Goal: Transaction & Acquisition: Obtain resource

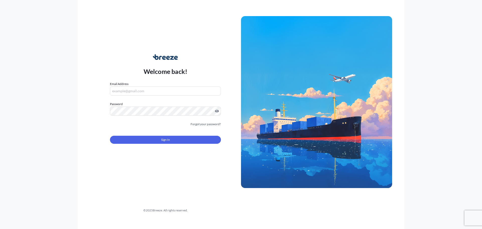
click at [182, 93] on input "Email Address" at bounding box center [165, 90] width 111 height 9
type input "[PERSON_NAME][EMAIL_ADDRESS][DOMAIN_NAME]"
click at [156, 119] on form "Email Address [PERSON_NAME][EMAIL_ADDRESS][DOMAIN_NAME] Password Must include: …" at bounding box center [165, 115] width 111 height 68
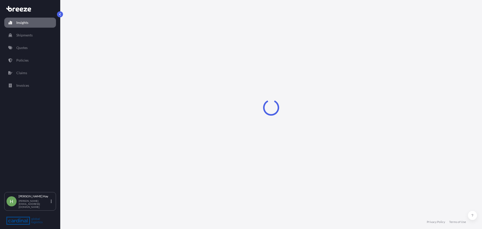
select select "2025"
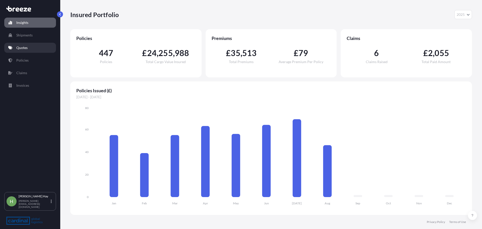
click at [29, 47] on link "Quotes" at bounding box center [30, 48] width 52 height 10
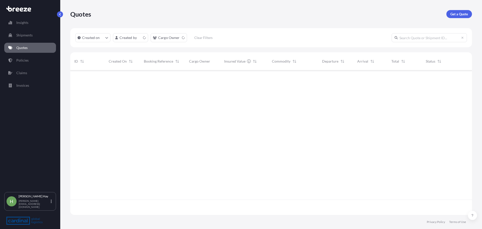
scroll to position [143, 398]
click at [456, 15] on p "Get a Quote" at bounding box center [459, 14] width 18 height 5
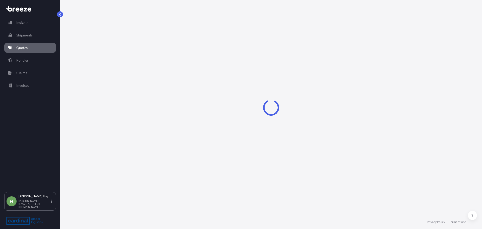
select select "Road"
select select "Sea"
select select "1"
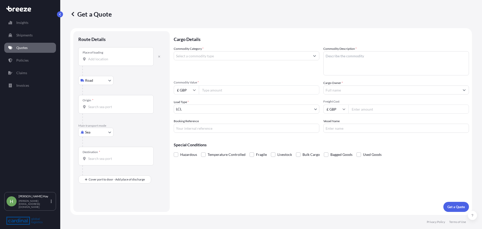
click at [120, 56] on div "Place of loading" at bounding box center [115, 56] width 75 height 19
click at [120, 56] on input "Place of loading" at bounding box center [117, 58] width 59 height 5
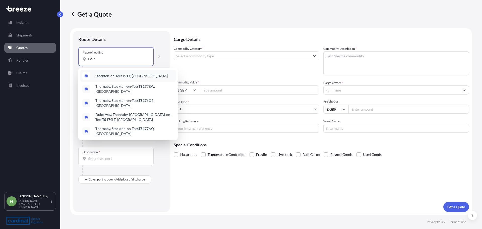
click at [107, 78] on span "Stockton-on-Tees TS17 , [GEOGRAPHIC_DATA]" at bounding box center [131, 75] width 72 height 5
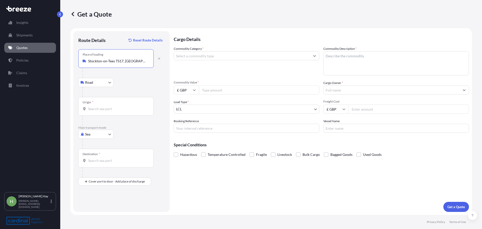
type input "Stockton-on-Tees TS17, [GEOGRAPHIC_DATA]"
click at [108, 112] on div "Origin *" at bounding box center [115, 106] width 75 height 19
click at [108, 111] on input "Origin *" at bounding box center [117, 108] width 59 height 5
type input "GBSOU - [GEOGRAPHIC_DATA], [GEOGRAPHIC_DATA]"
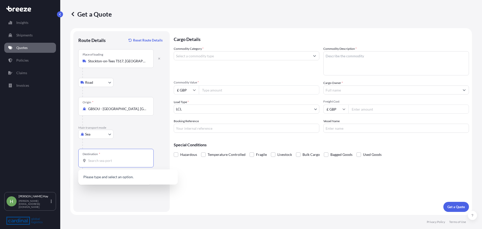
click at [105, 160] on input "Destination *" at bounding box center [117, 160] width 59 height 5
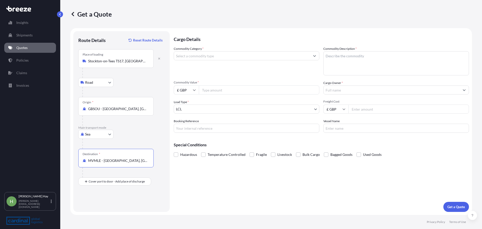
type input "MVMLE - [GEOGRAPHIC_DATA], [GEOGRAPHIC_DATA]"
click at [190, 56] on input "Commodity Category *" at bounding box center [242, 55] width 136 height 9
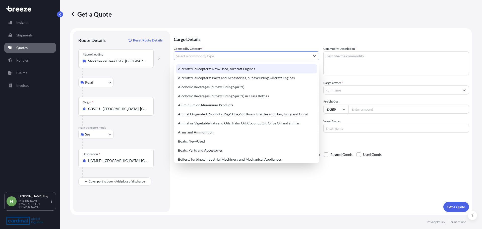
click at [211, 67] on div "Aircraft/Helicopters: New/Used, Aircraft Engines" at bounding box center [246, 68] width 141 height 9
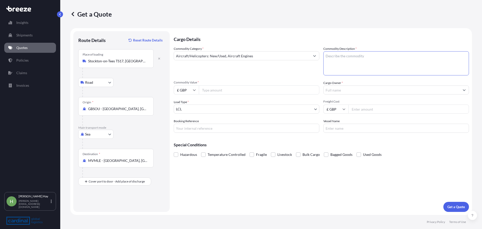
click at [358, 57] on textarea "Commodity Description *" at bounding box center [396, 63] width 146 height 24
click at [274, 56] on input "Aircraft/Helicopters: New/Used, Aircraft Engines" at bounding box center [242, 55] width 136 height 9
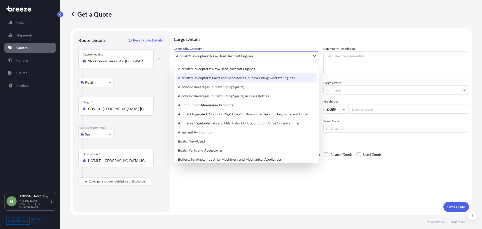
click at [286, 78] on div "Aircraft/Helicopters: Parts and Accessories, but excluding Aircraft Engines" at bounding box center [246, 77] width 141 height 9
type input "Aircraft/Helicopters: Parts and Accessories, but excluding Aircraft Engines"
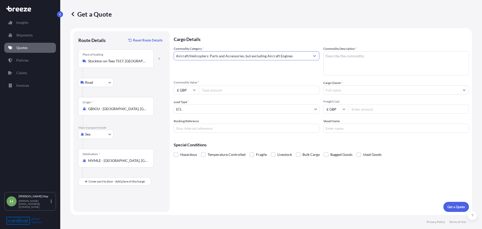
click at [335, 60] on textarea "Commodity Description *" at bounding box center [396, 63] width 146 height 24
type textarea "parts"
click at [190, 90] on input "£ GBP" at bounding box center [186, 89] width 25 height 9
click at [184, 106] on div "€ EUR" at bounding box center [186, 104] width 21 height 10
type input "€ EUR"
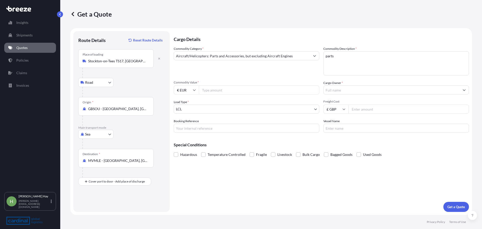
click at [223, 86] on input "Commodity Value *" at bounding box center [259, 89] width 120 height 9
type input "400000"
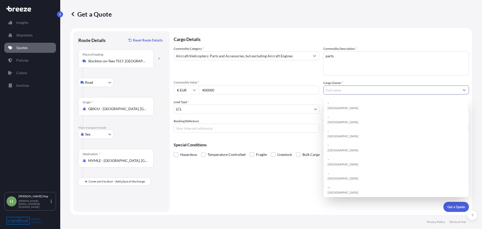
click at [342, 87] on input "Cargo Owner *" at bounding box center [391, 89] width 136 height 9
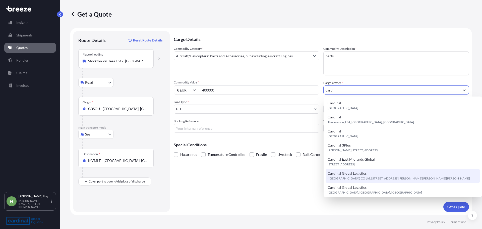
click at [358, 172] on span "Cardinal Global Logistics" at bounding box center [346, 173] width 39 height 5
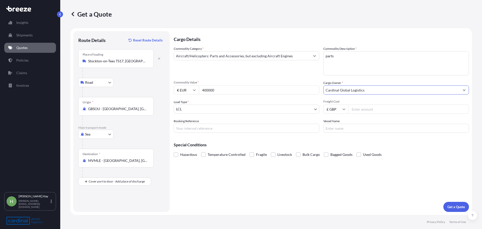
type input "Cardinal Global Logistics"
click at [377, 106] on input "Freight Cost" at bounding box center [408, 108] width 120 height 9
type input "3000"
type input "1"
click at [362, 131] on div "Cargo Details Commodity Category * Aircraft/Helicopters: Parts and Accessories,…" at bounding box center [321, 121] width 295 height 180
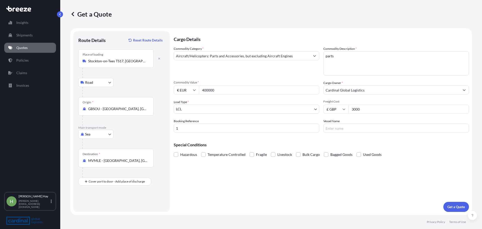
click at [363, 127] on input "Vessel Name" at bounding box center [396, 127] width 146 height 9
type input "1"
click at [466, 204] on button "Get a Quote" at bounding box center [456, 206] width 26 height 10
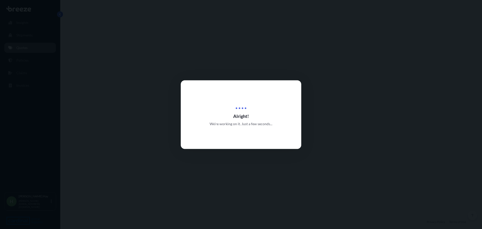
select select "Road"
select select "Sea"
select select "1"
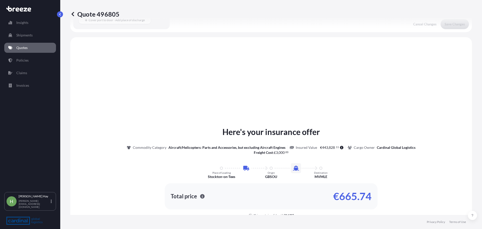
scroll to position [171, 0]
